Goal: Information Seeking & Learning: Learn about a topic

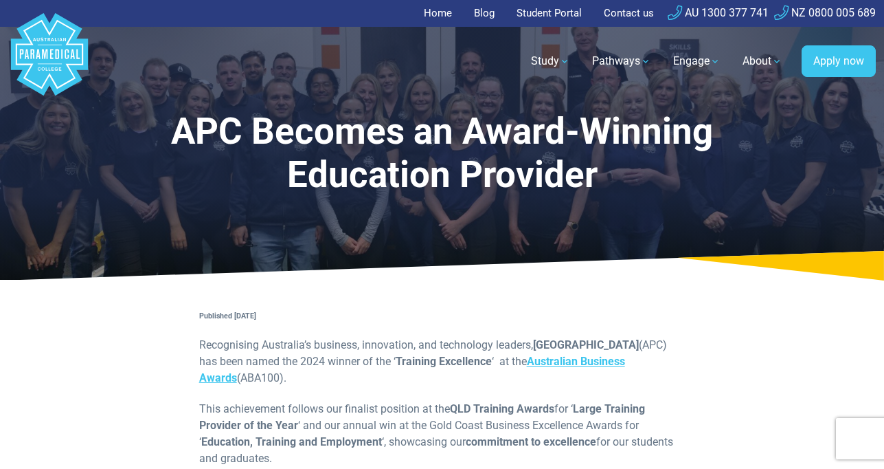
click at [434, 15] on link "Home" at bounding box center [442, 13] width 36 height 27
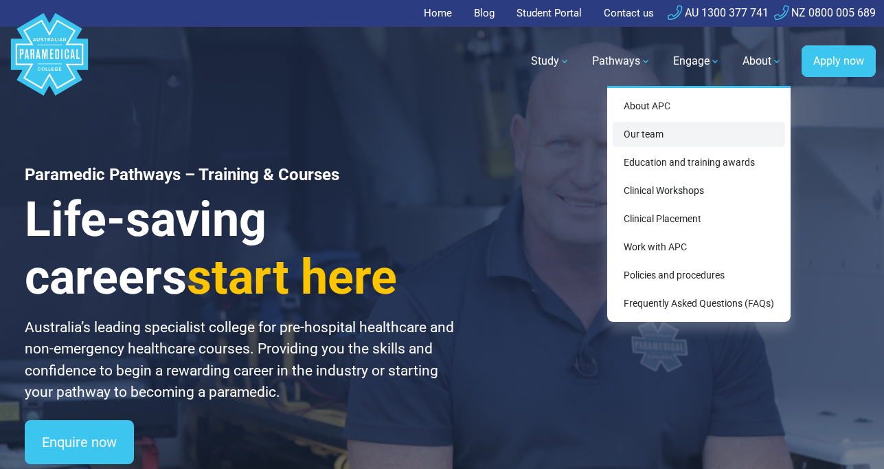
click at [669, 129] on link "Our team" at bounding box center [699, 134] width 172 height 25
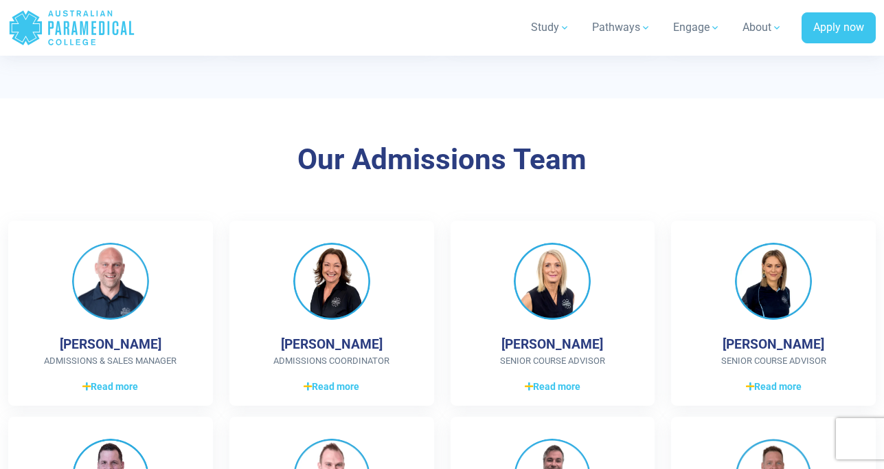
scroll to position [1383, 0]
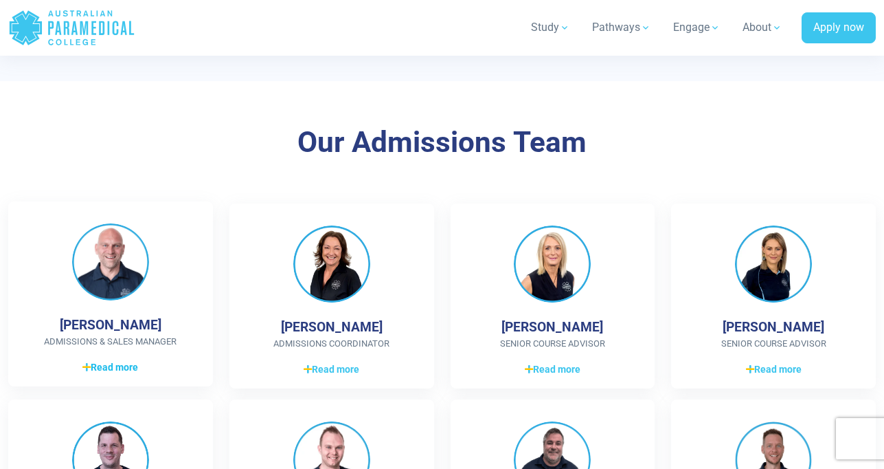
click at [104, 362] on span "Read more" at bounding box center [110, 367] width 56 height 14
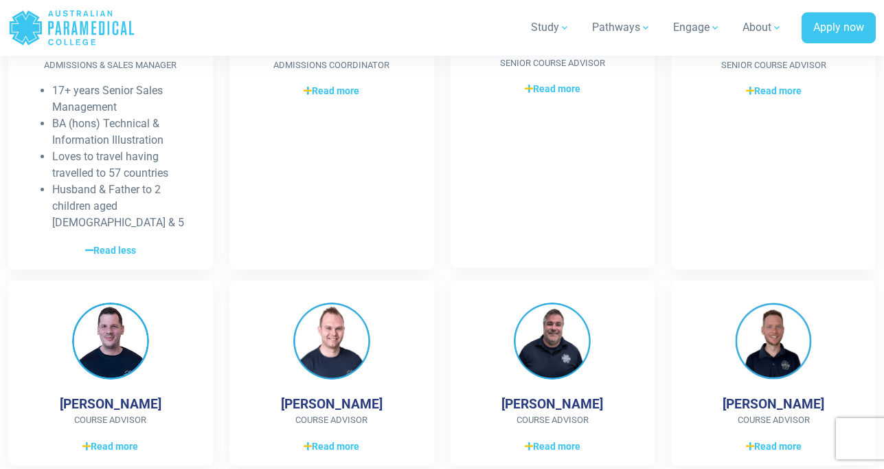
scroll to position [1685, 0]
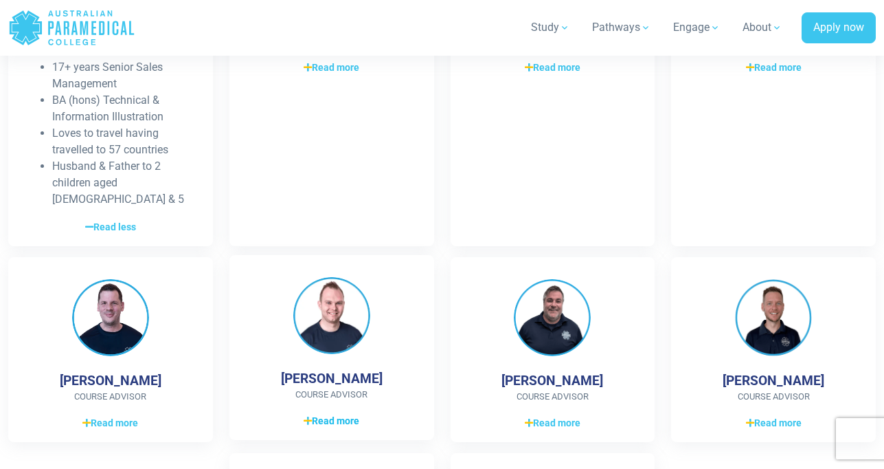
click at [309, 416] on icon at bounding box center [308, 421] width 8 height 10
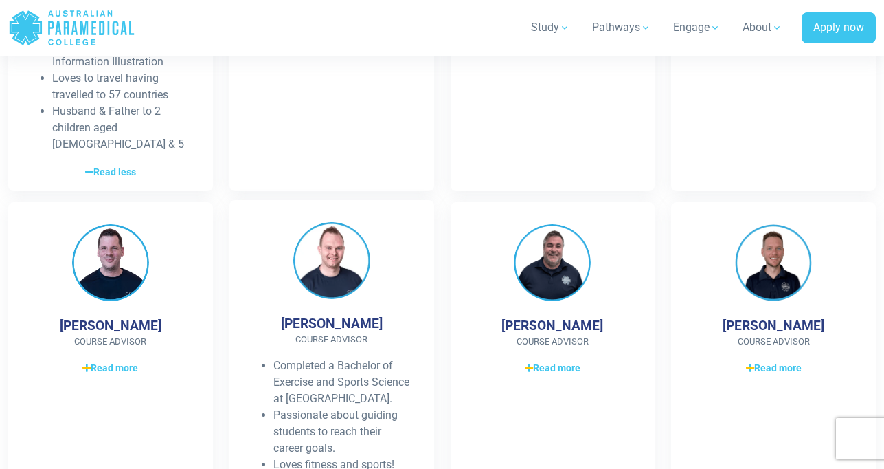
scroll to position [1763, 0]
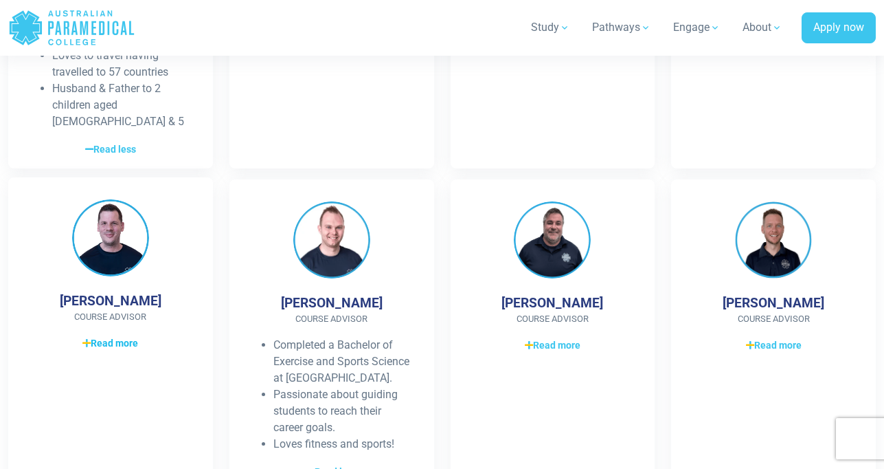
click at [89, 338] on icon at bounding box center [86, 343] width 8 height 10
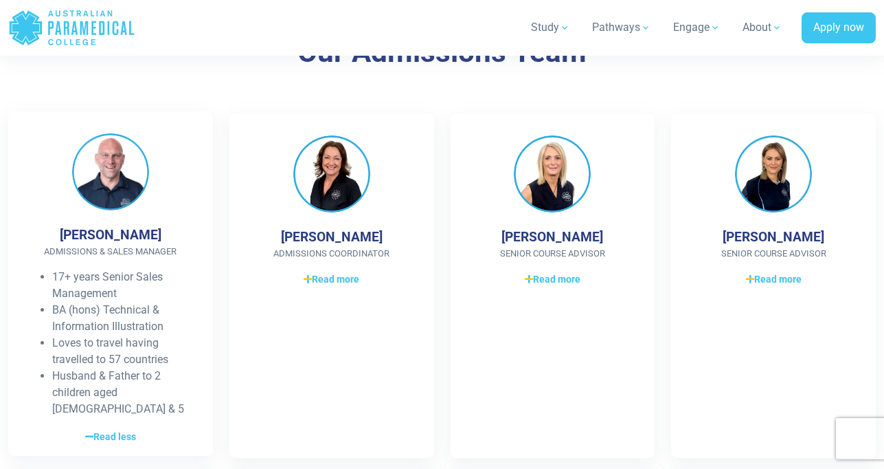
scroll to position [1347, 0]
